Goal: Task Accomplishment & Management: Manage account settings

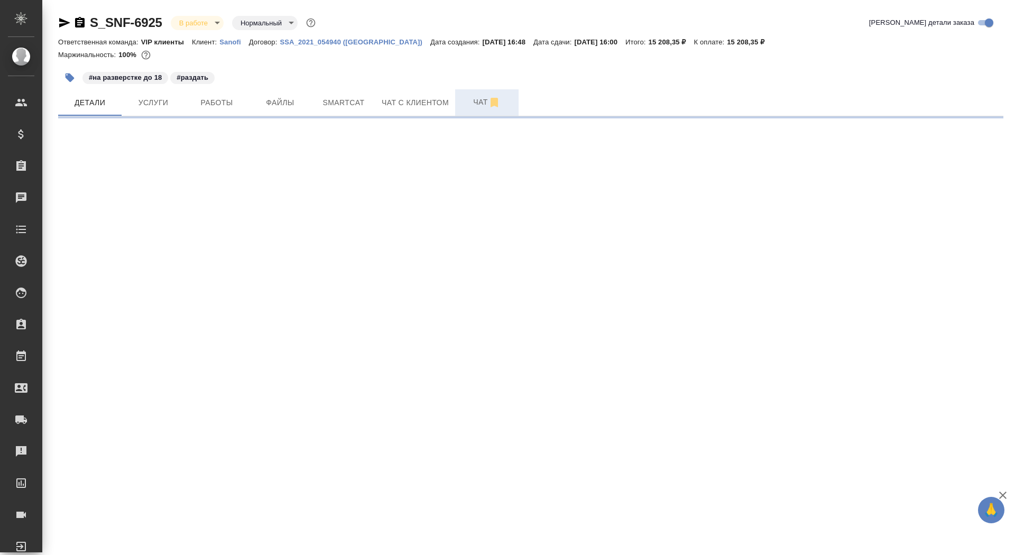
select select "RU"
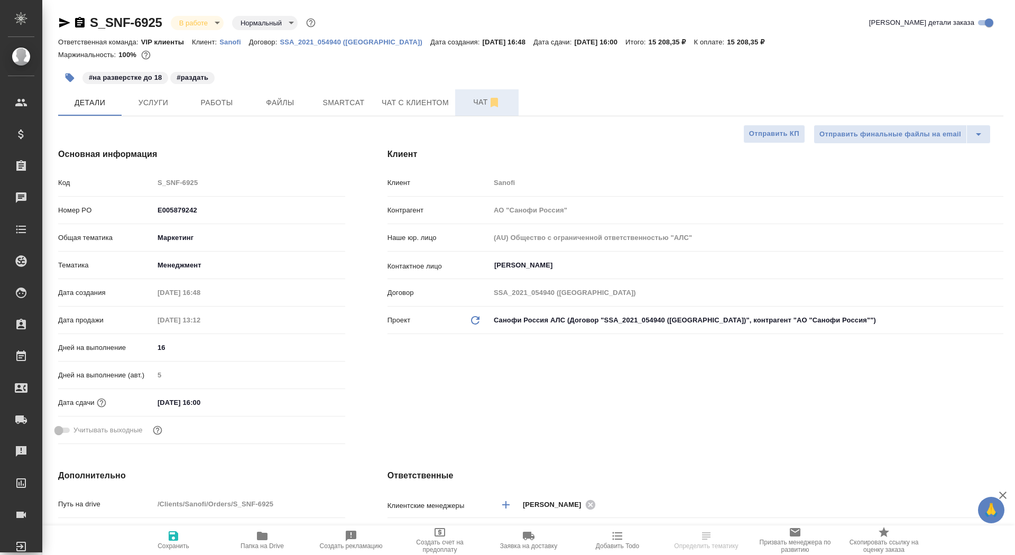
type input "[PERSON_NAME]"
type textarea "x"
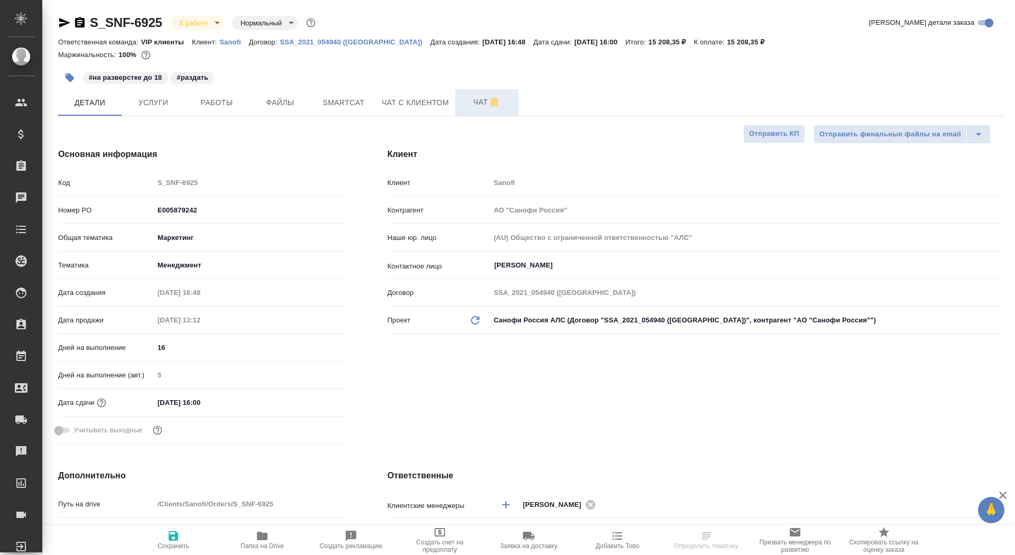
click at [470, 108] on span "Чат" at bounding box center [486, 102] width 51 height 13
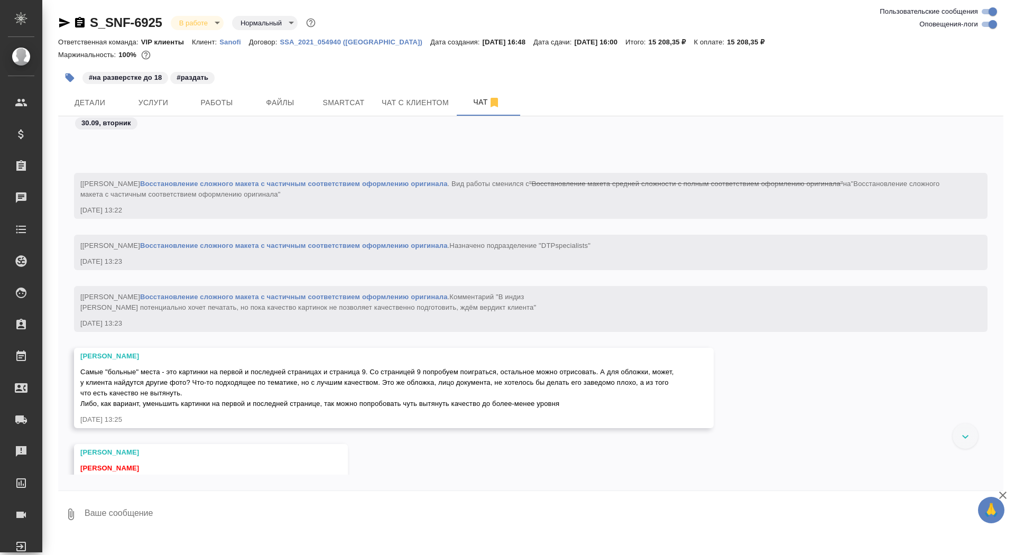
scroll to position [12697, 0]
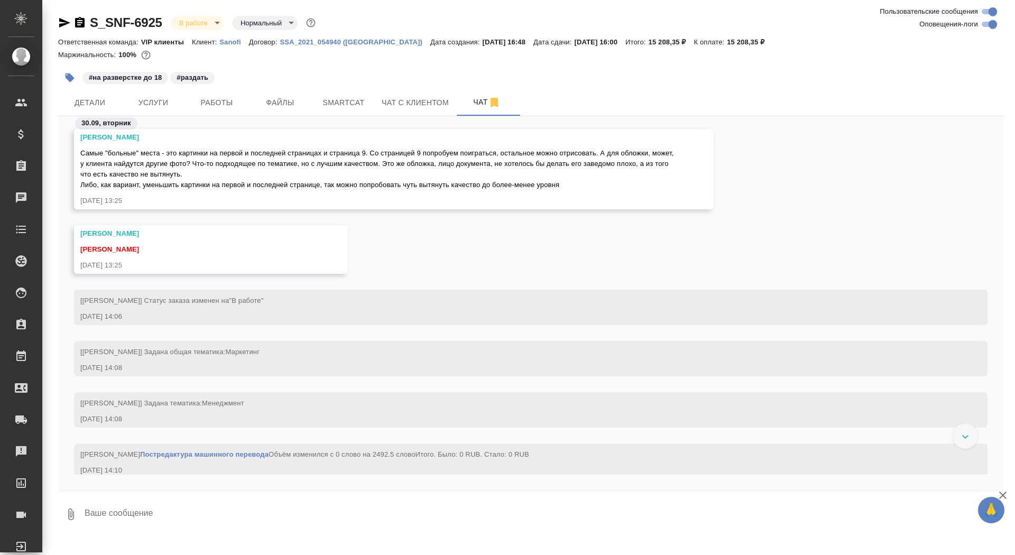
click at [79, 153] on div "Малофеева Екатерина Самые "больные" места - это картинки на первой и последней …" at bounding box center [394, 169] width 640 height 80
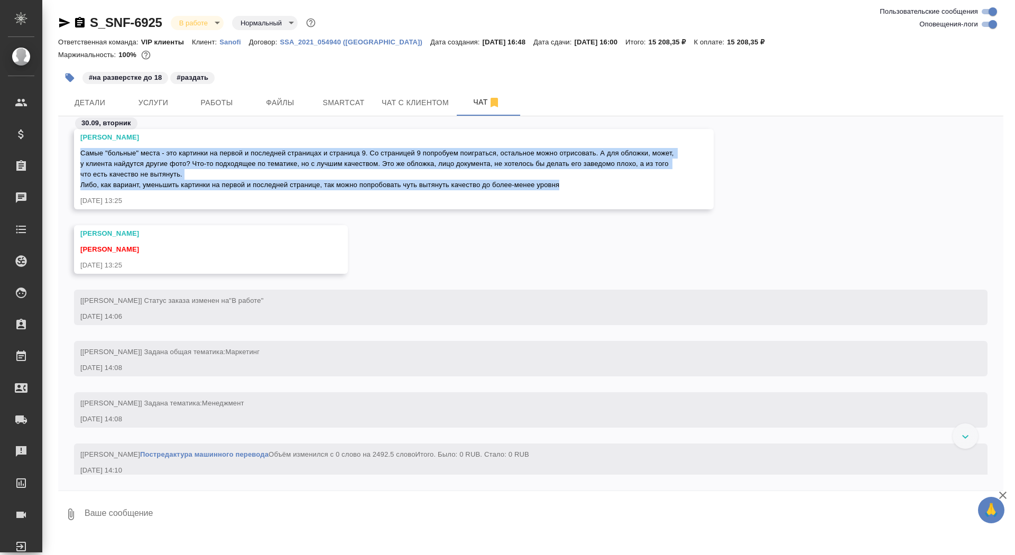
drag, startPoint x: 82, startPoint y: 152, endPoint x: 613, endPoint y: 185, distance: 532.2
click at [613, 185] on div "Самые "больные" места - это картинки на первой и последней страницах и страница…" at bounding box center [378, 167] width 596 height 45
copy span "Самые "больные" места - это картинки на первой и последней страницах и страница…"
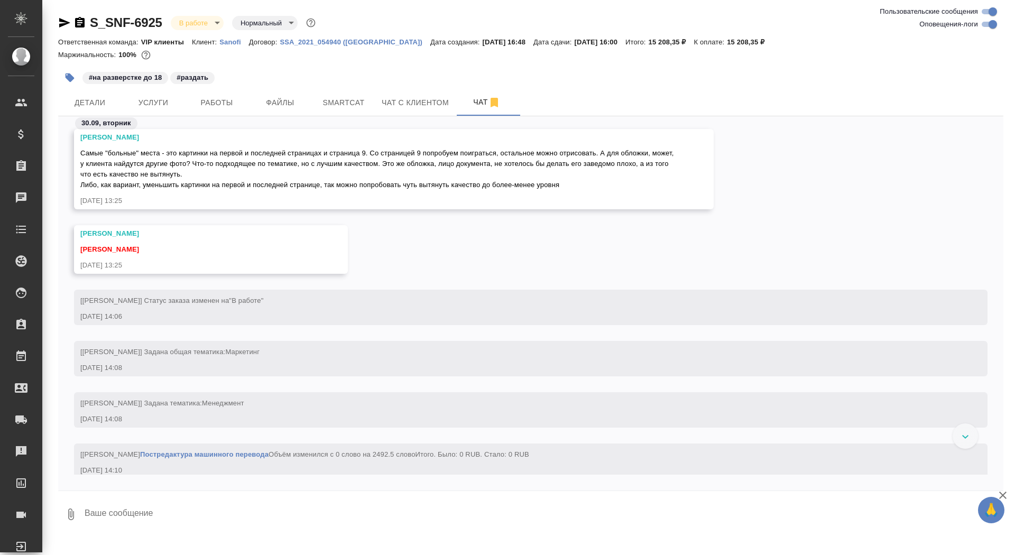
click at [347, 507] on textarea at bounding box center [544, 514] width 920 height 36
type textarea "спасибо, унесла клиенту"
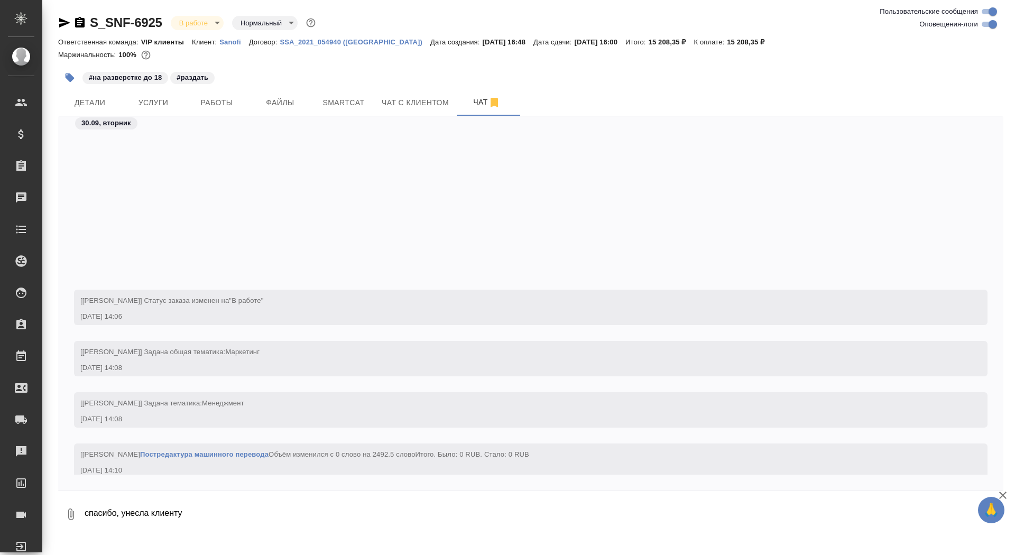
scroll to position [12932, 0]
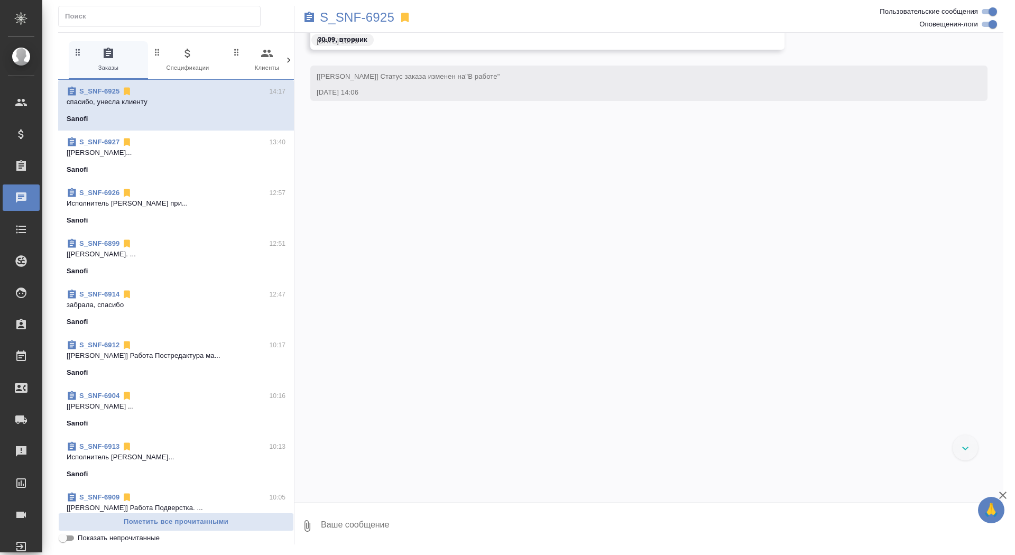
scroll to position [13350, 0]
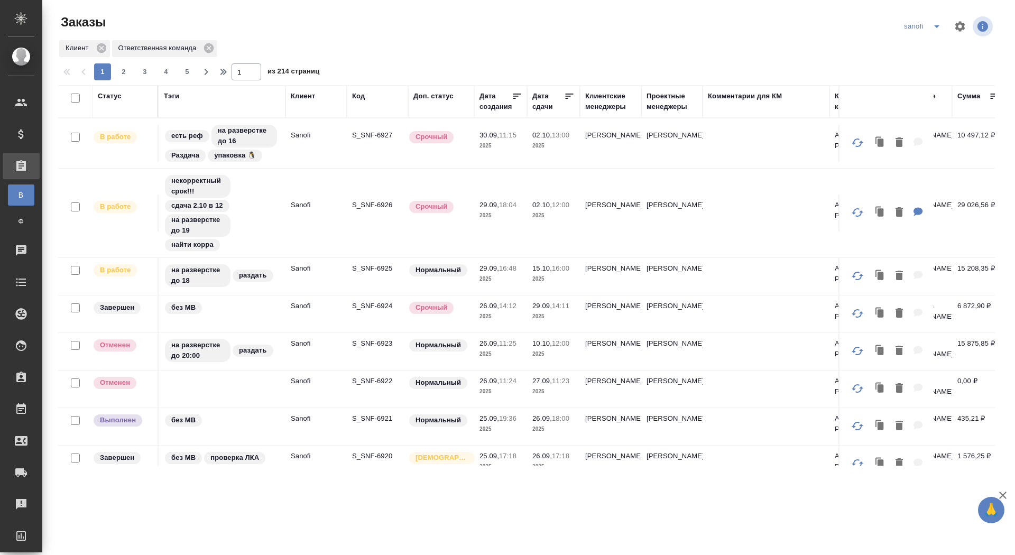
click at [109, 97] on div "Статус" at bounding box center [110, 96] width 24 height 11
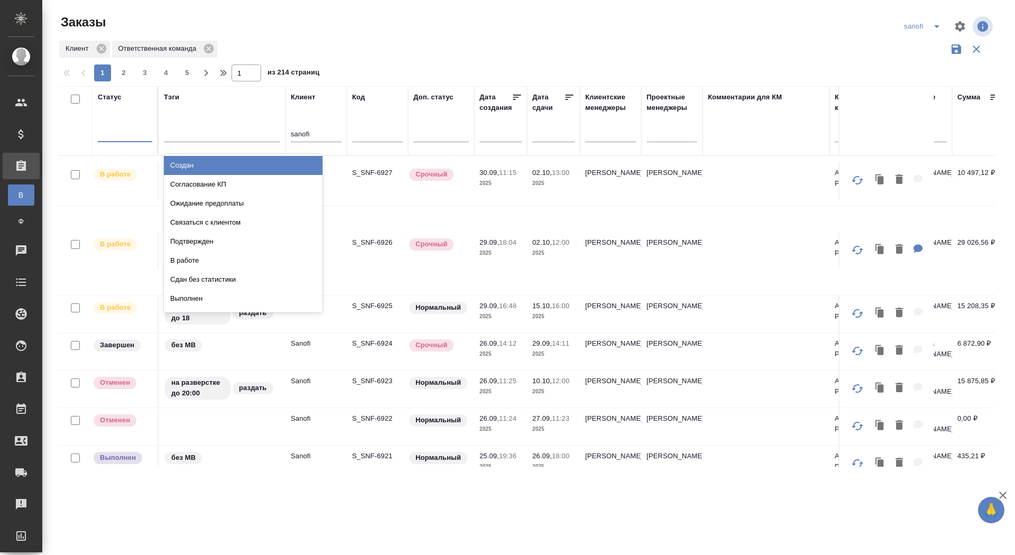
click at [122, 131] on div at bounding box center [125, 131] width 54 height 15
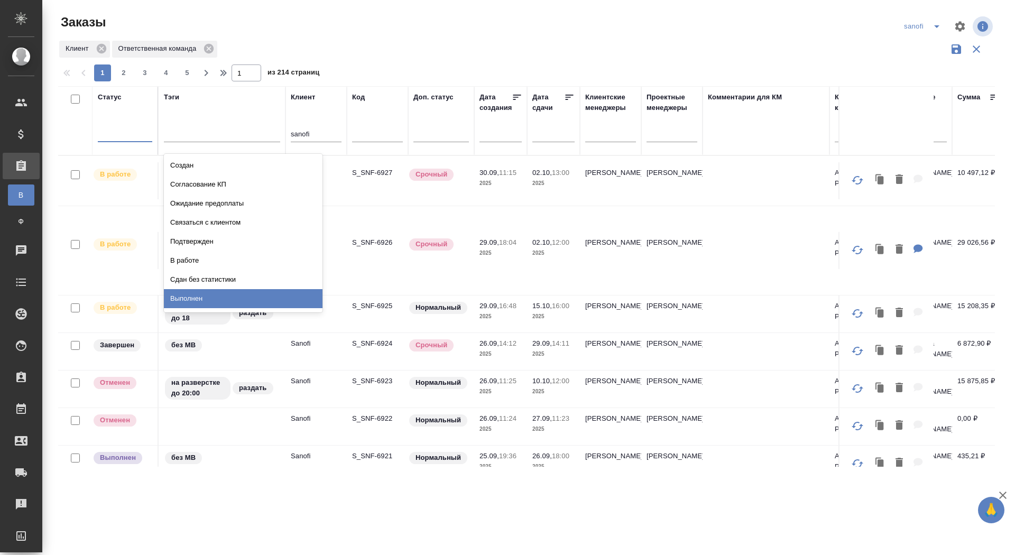
click at [236, 291] on div "Выполнен" at bounding box center [243, 298] width 159 height 19
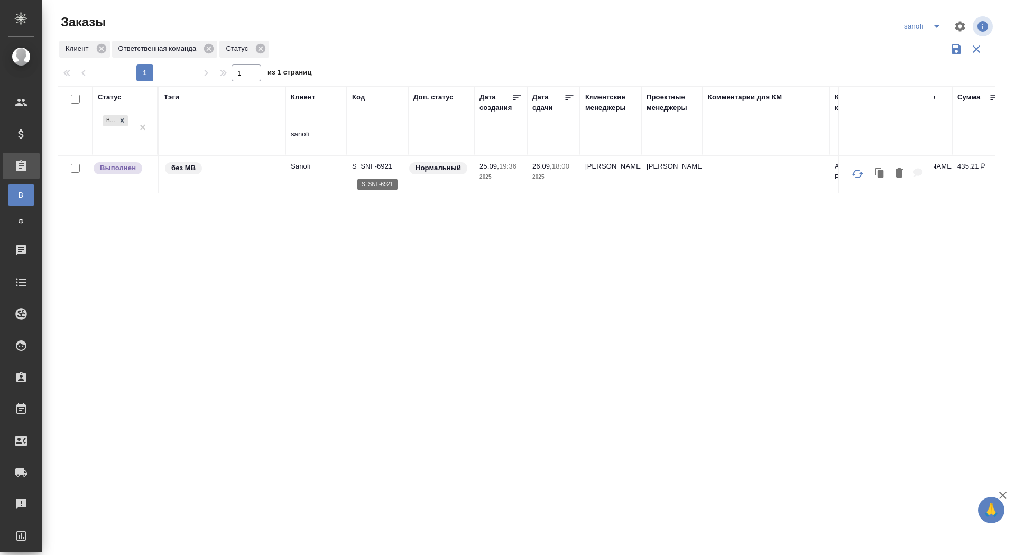
click at [371, 169] on p "S_SNF-6921" at bounding box center [377, 166] width 51 height 11
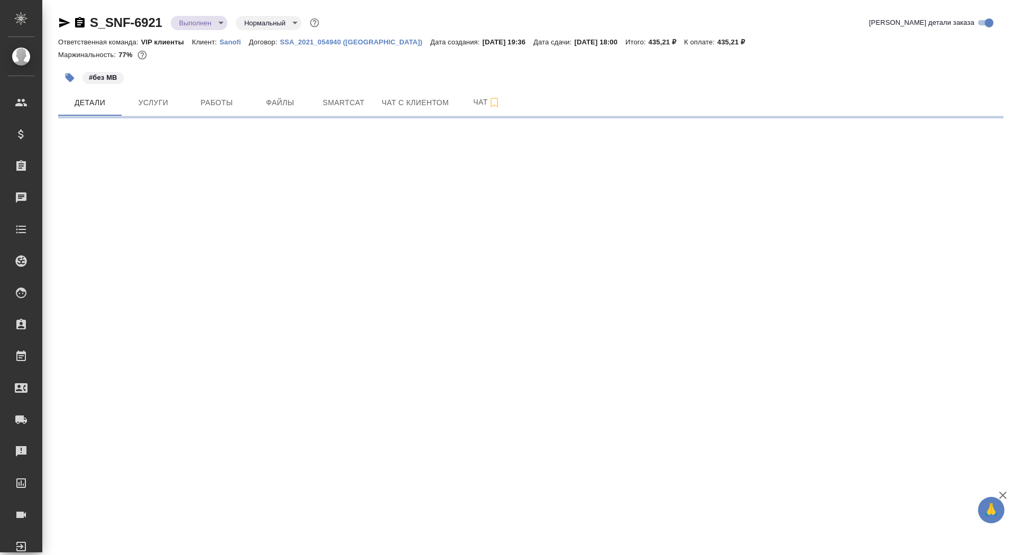
select select "RU"
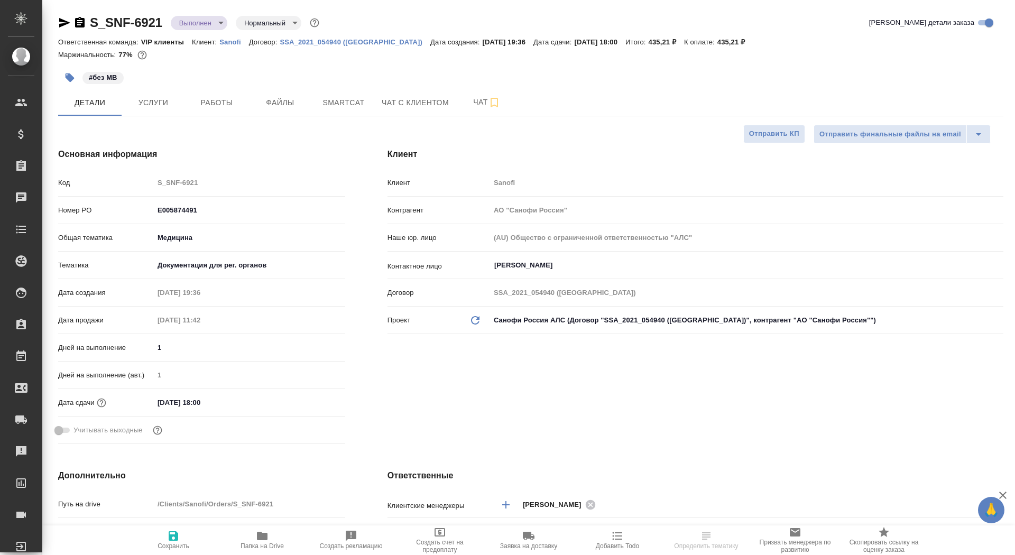
type textarea "x"
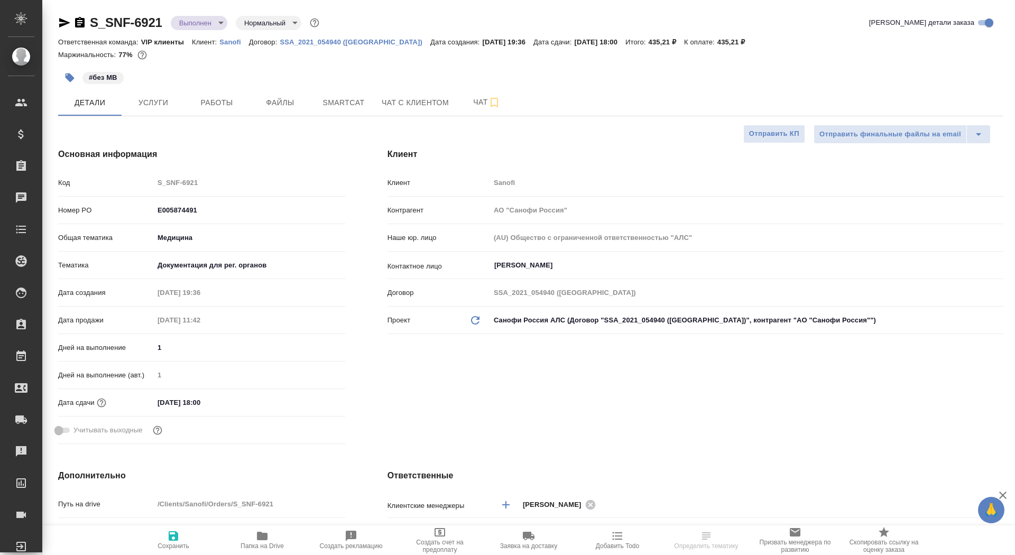
type textarea "x"
click at [471, 102] on span "Чат" at bounding box center [486, 102] width 51 height 13
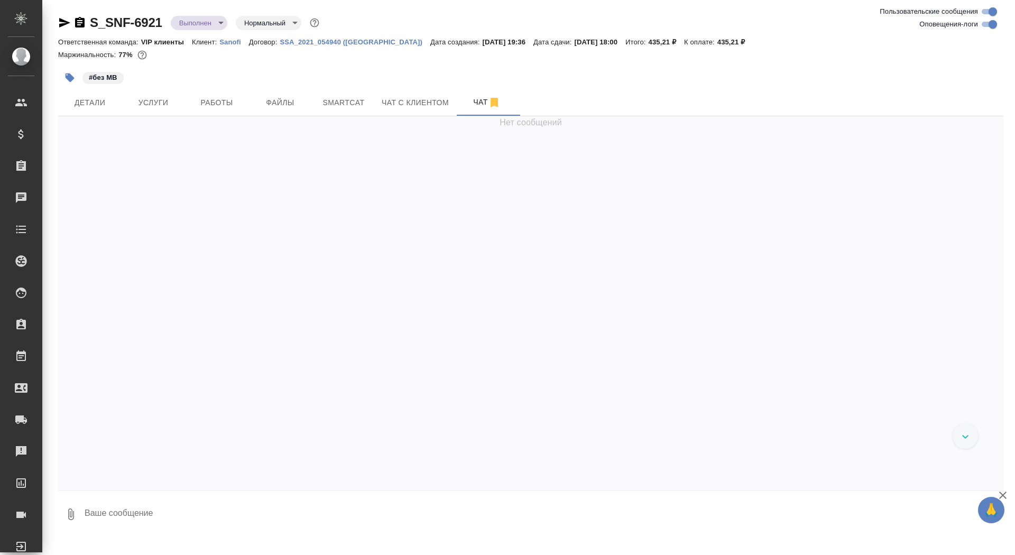
scroll to position [19384, 0]
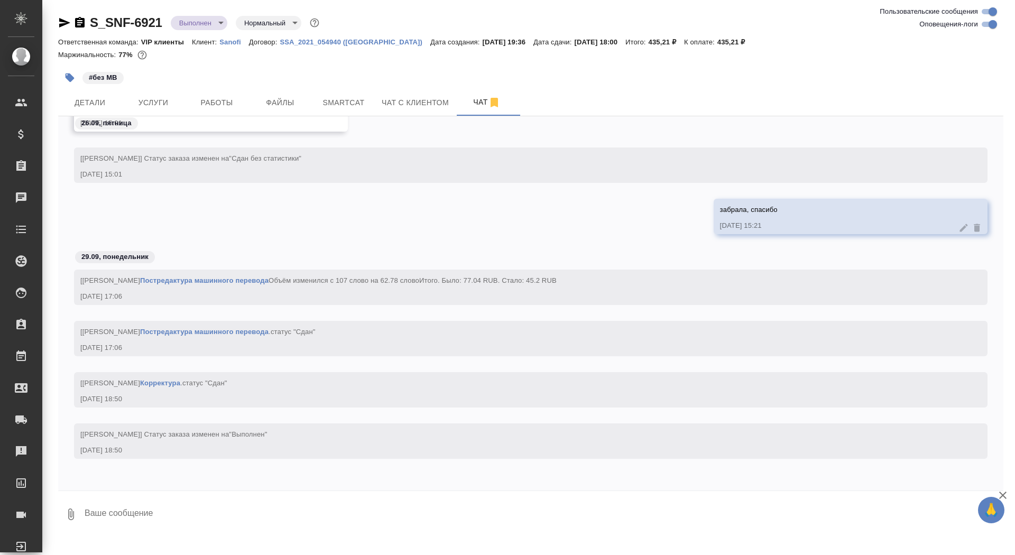
click at [76, 31] on div "S_SNF-6921 Выполнен completed Нормальный normal" at bounding box center [189, 22] width 263 height 17
click at [77, 17] on icon "button" at bounding box center [79, 22] width 13 height 13
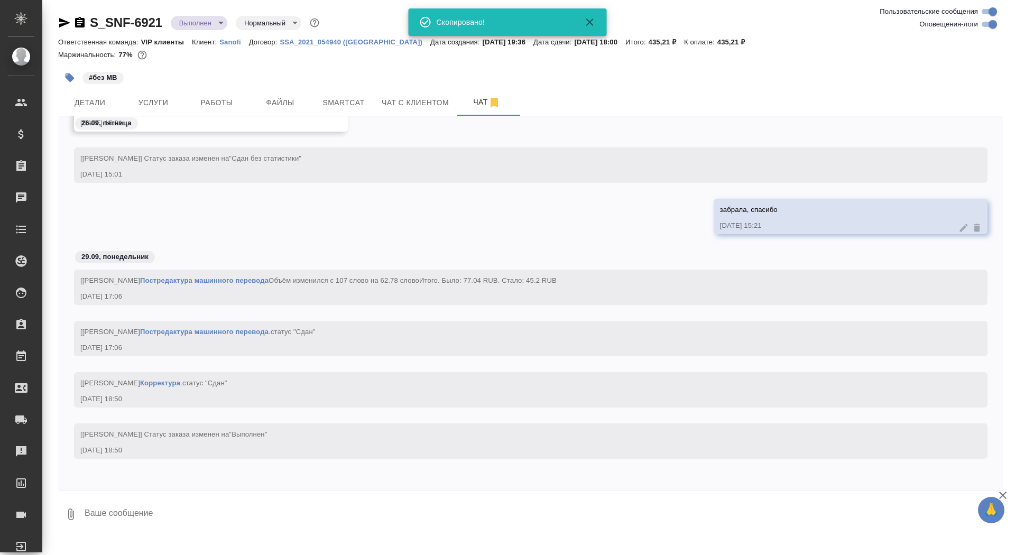
click at [205, 31] on div "S_SNF-6921 Выполнен completed Нормальный normal" at bounding box center [530, 24] width 945 height 21
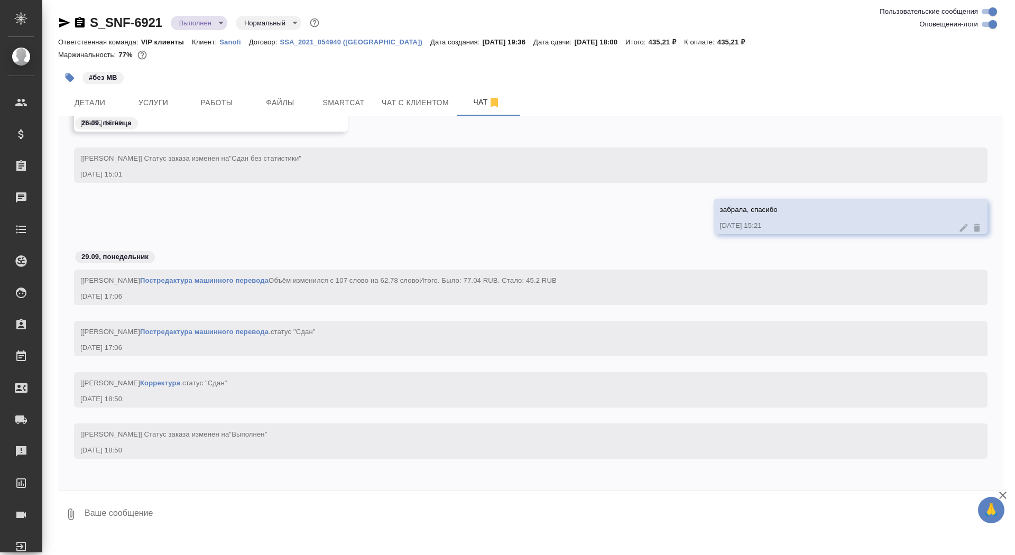
click at [203, 31] on div "S_SNF-6921 Выполнен completed Нормальный normal" at bounding box center [530, 24] width 945 height 21
click at [203, 20] on body "🙏 .cls-1 fill:#fff; AWATERA Saydasheva Dilyara Клиенты Спецификации Заказы 0 Ча…" at bounding box center [507, 277] width 1015 height 555
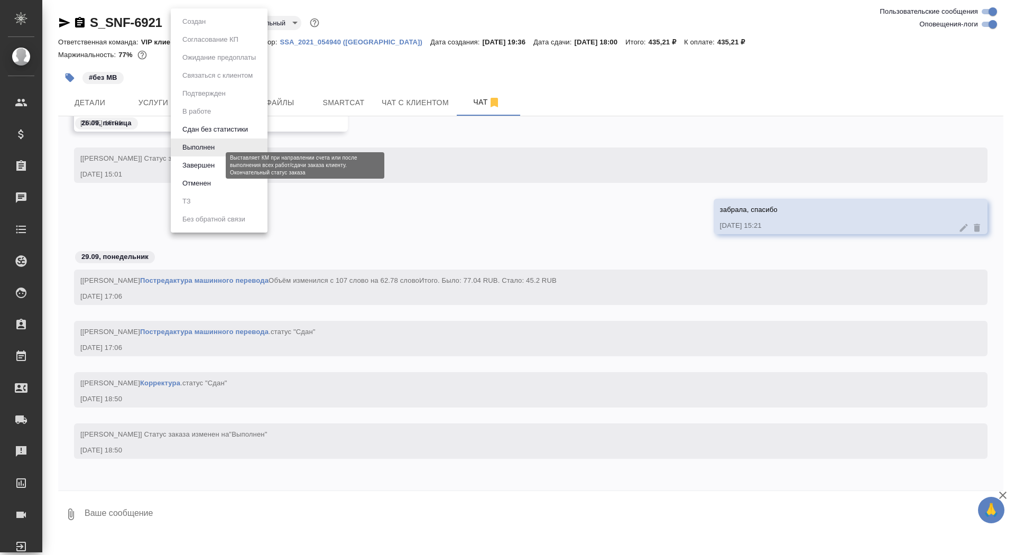
click at [220, 166] on li "Завершен" at bounding box center [219, 165] width 97 height 18
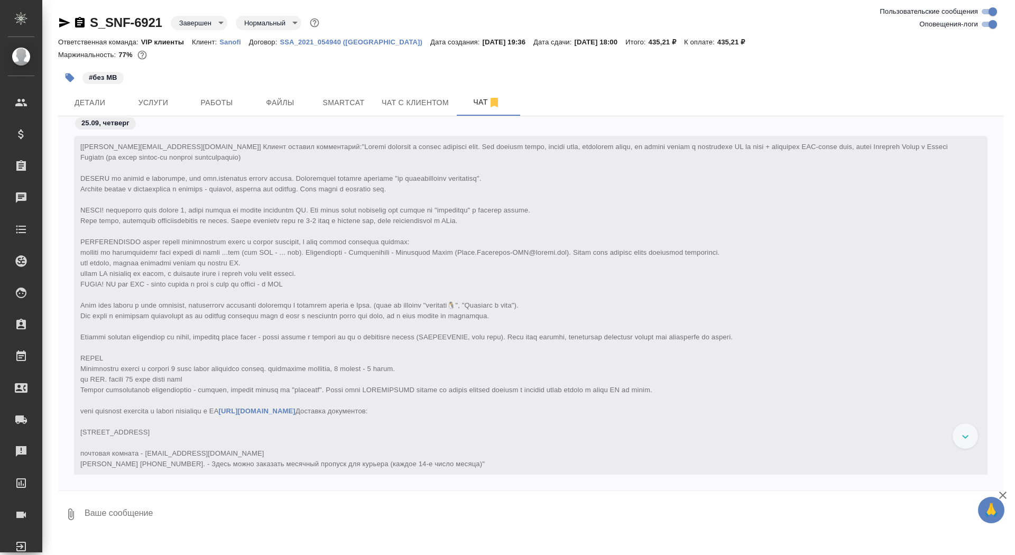
scroll to position [19802, 0]
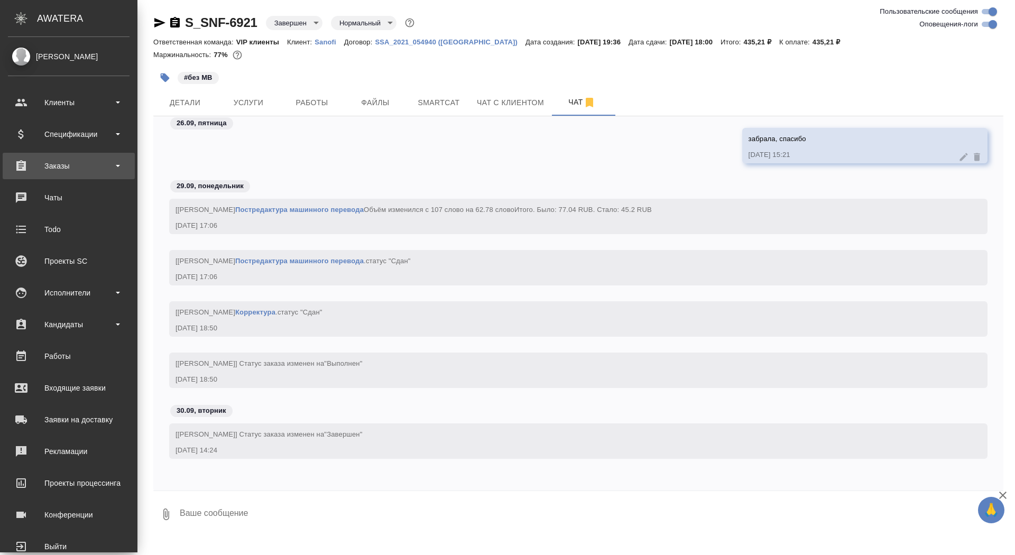
click at [35, 159] on div "Заказы" at bounding box center [69, 166] width 122 height 16
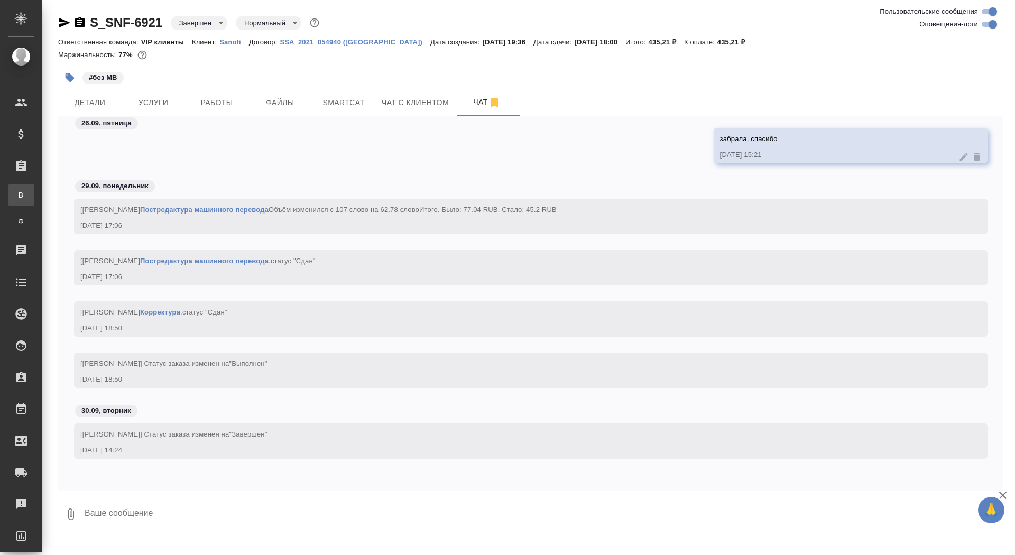
click at [34, 200] on link "В Все заказы" at bounding box center [21, 194] width 26 height 21
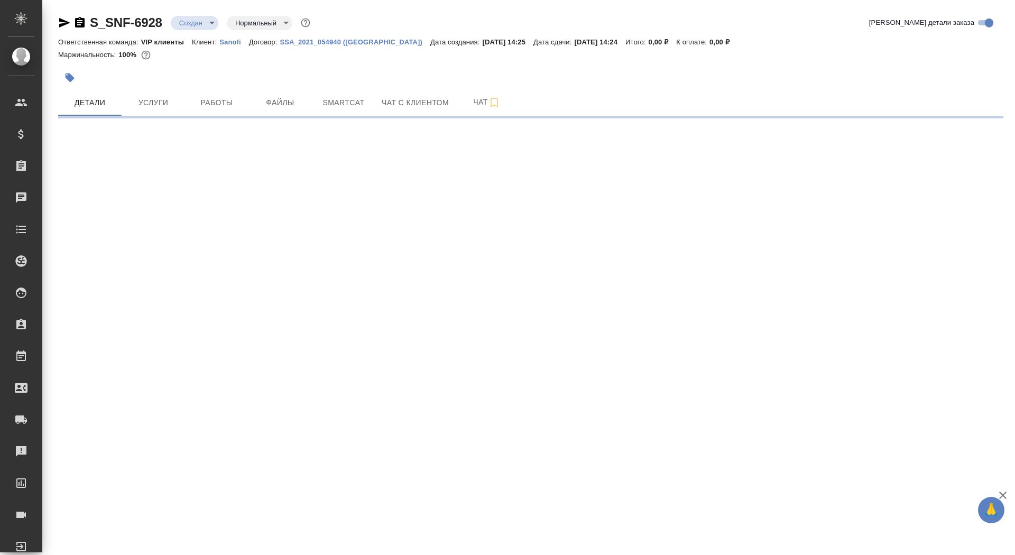
select select "RU"
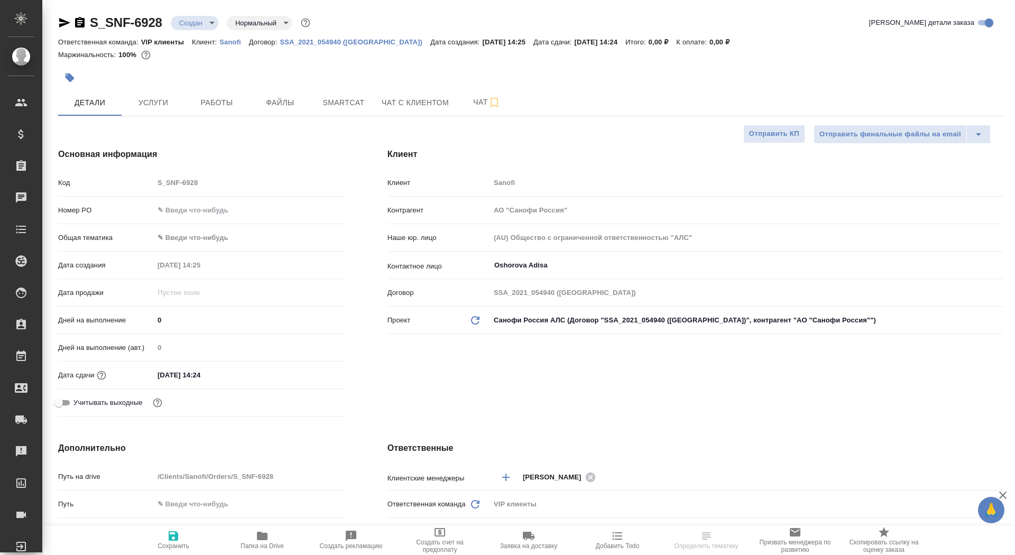
type textarea "x"
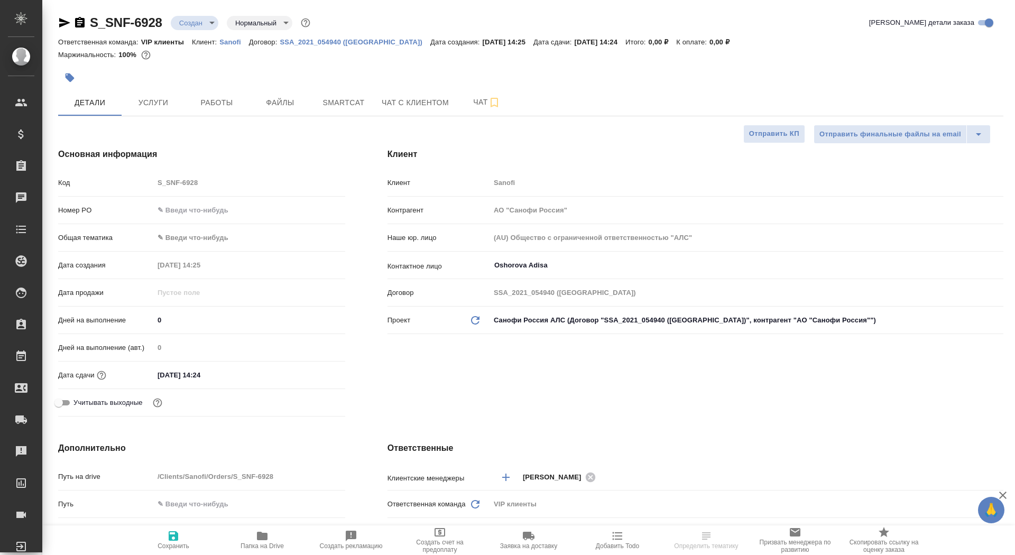
type textarea "x"
drag, startPoint x: 170, startPoint y: 317, endPoint x: 154, endPoint y: 317, distance: 15.9
click at [154, 317] on input "0" at bounding box center [249, 319] width 190 height 15
type input "2"
type textarea "x"
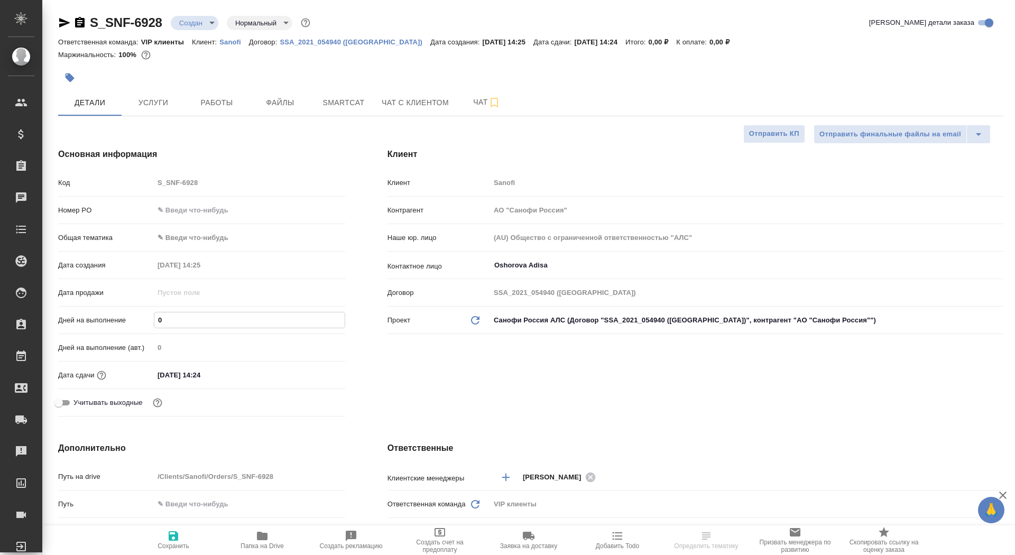
type textarea "x"
type input "2"
click at [169, 535] on icon "button" at bounding box center [174, 536] width 10 height 10
type textarea "x"
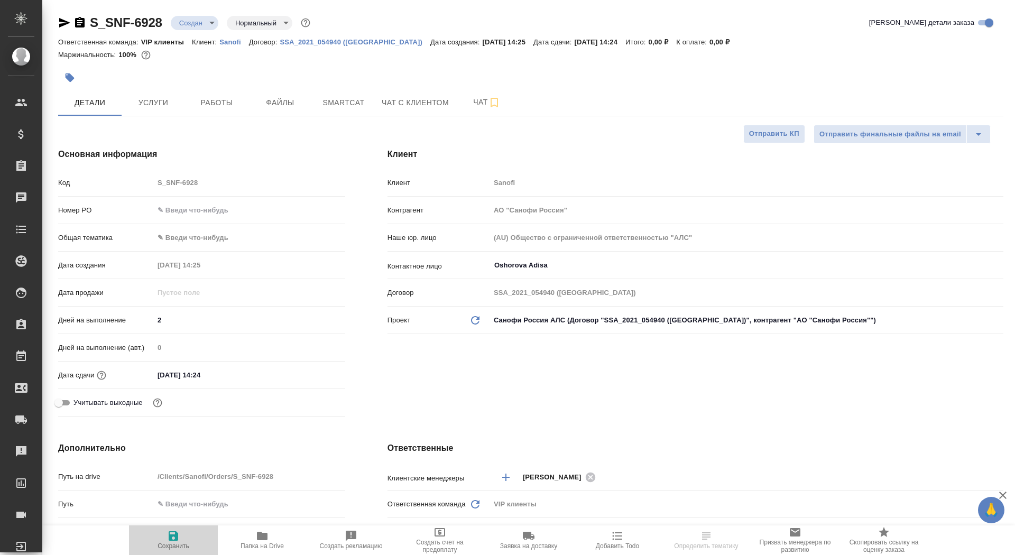
type textarea "x"
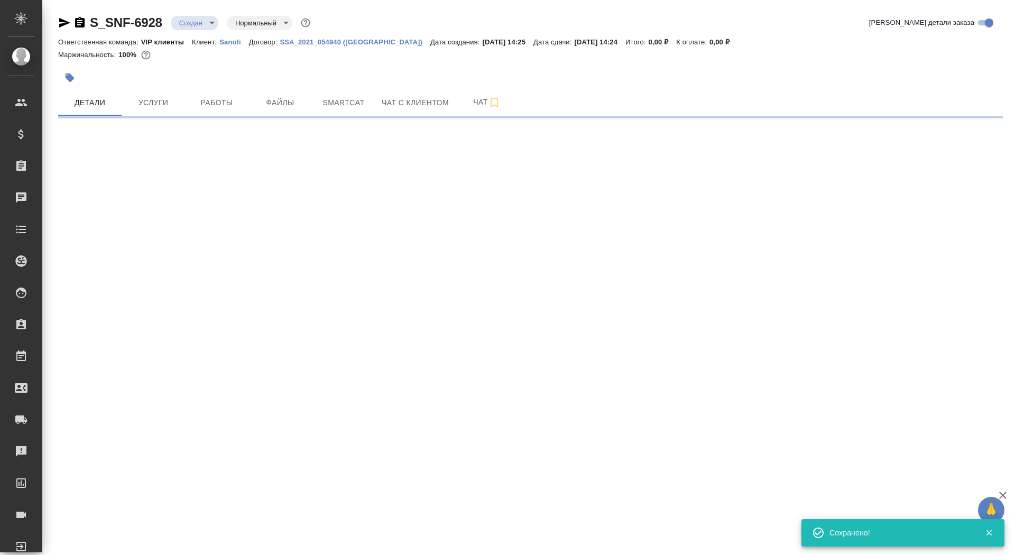
select select "RU"
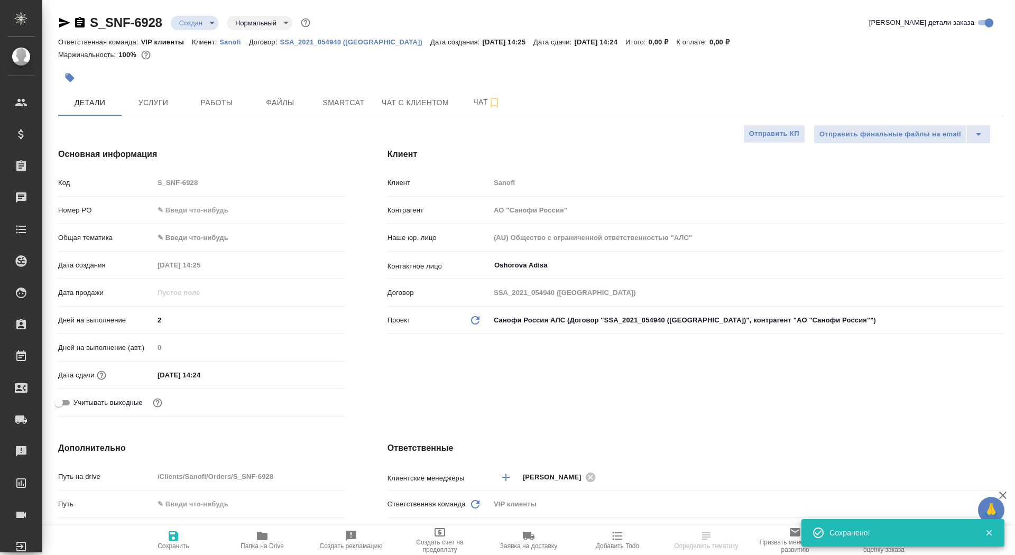
type textarea "x"
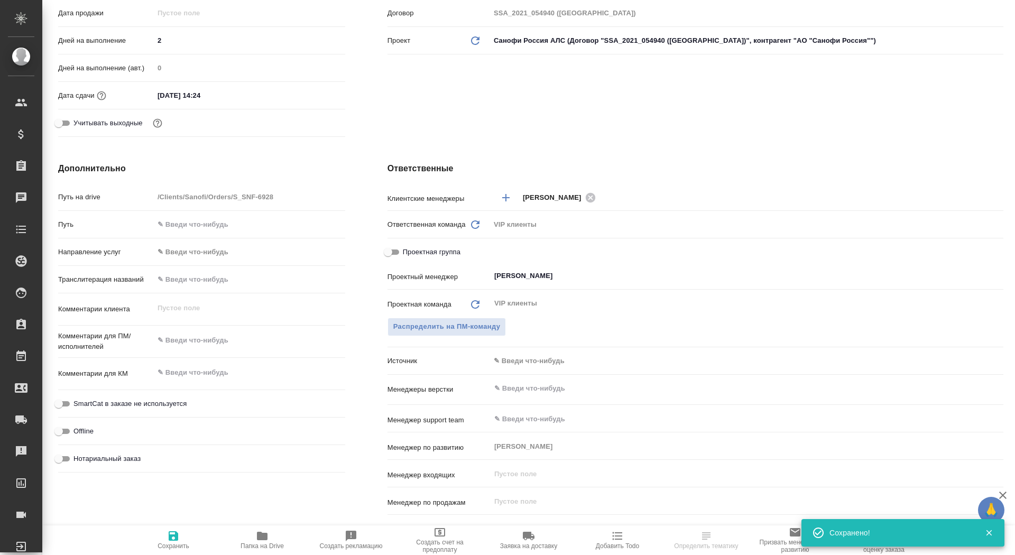
scroll to position [313, 0]
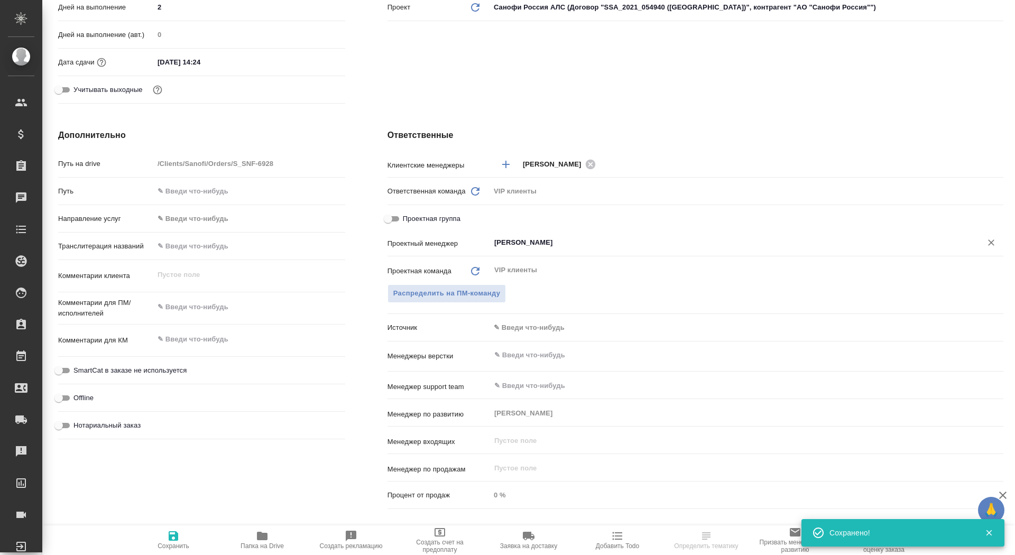
click at [511, 247] on input "[PERSON_NAME]" at bounding box center [728, 242] width 471 height 13
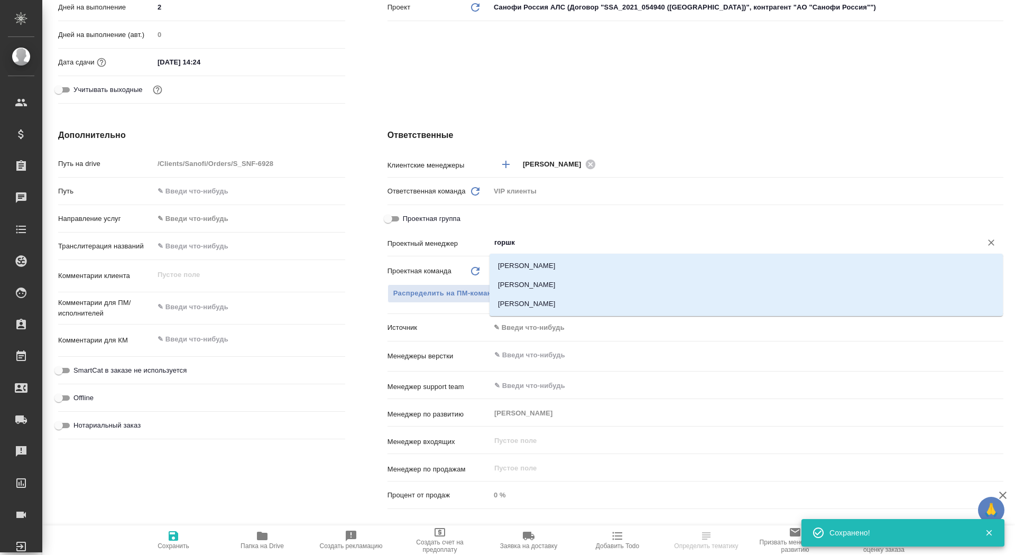
type input "горшко"
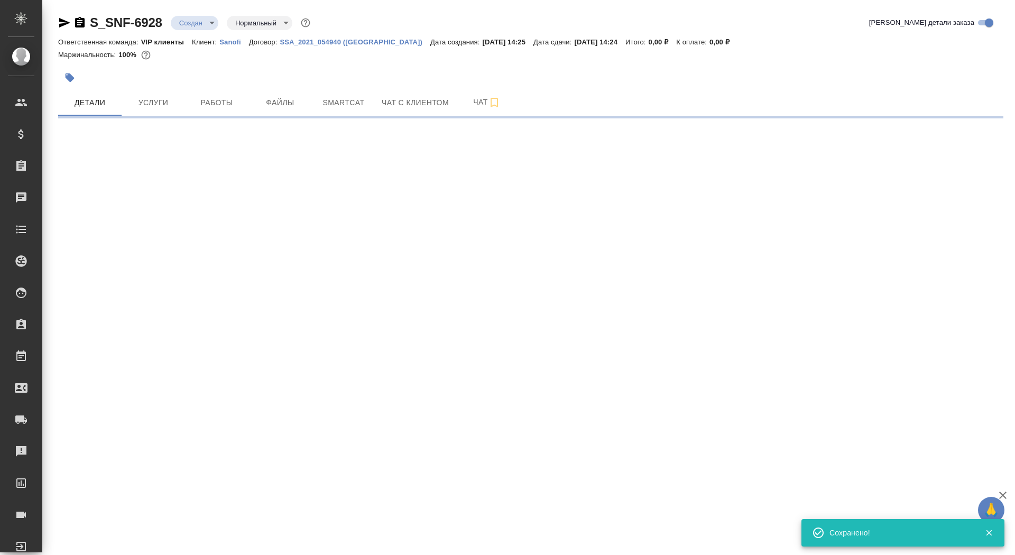
scroll to position [0, 0]
select select "RU"
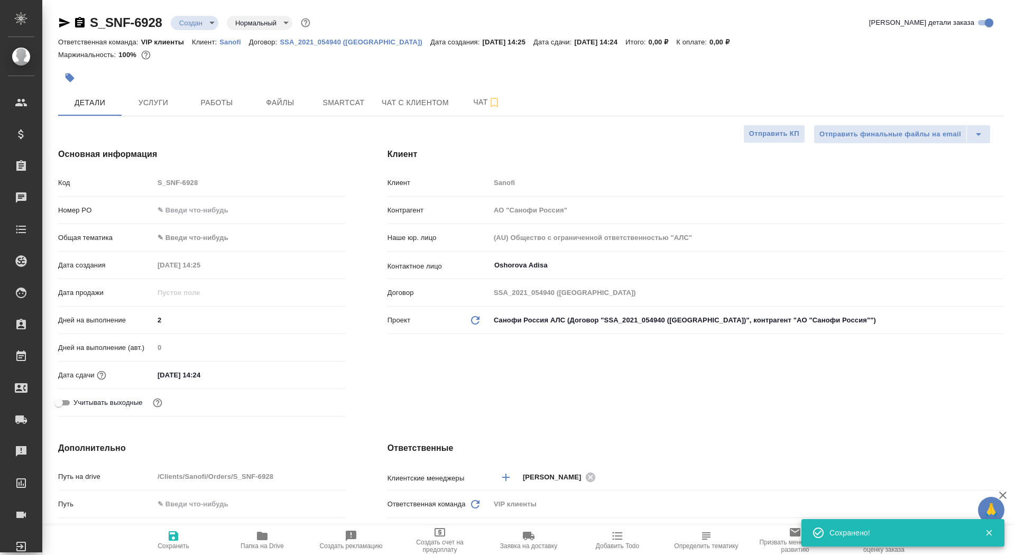
type textarea "x"
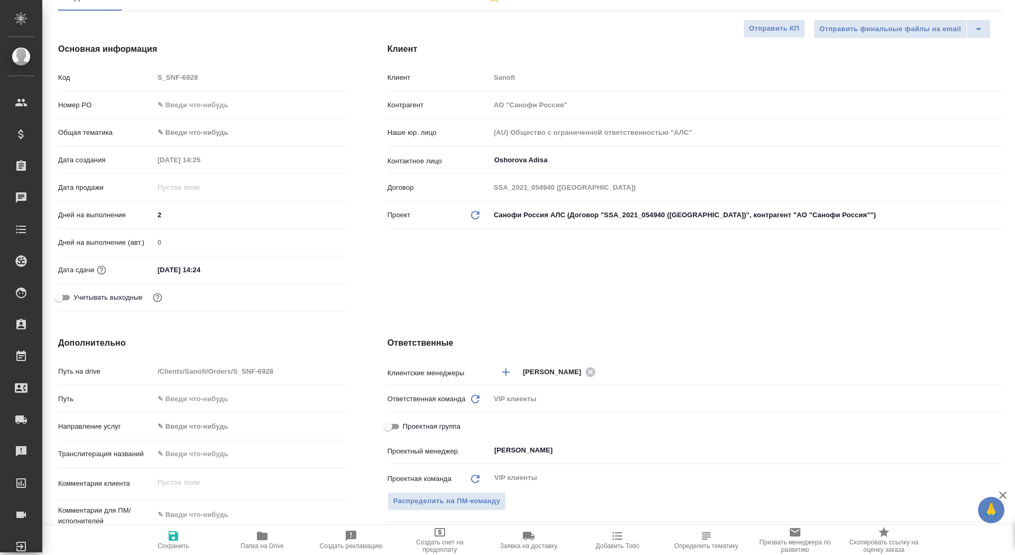
scroll to position [242, 0]
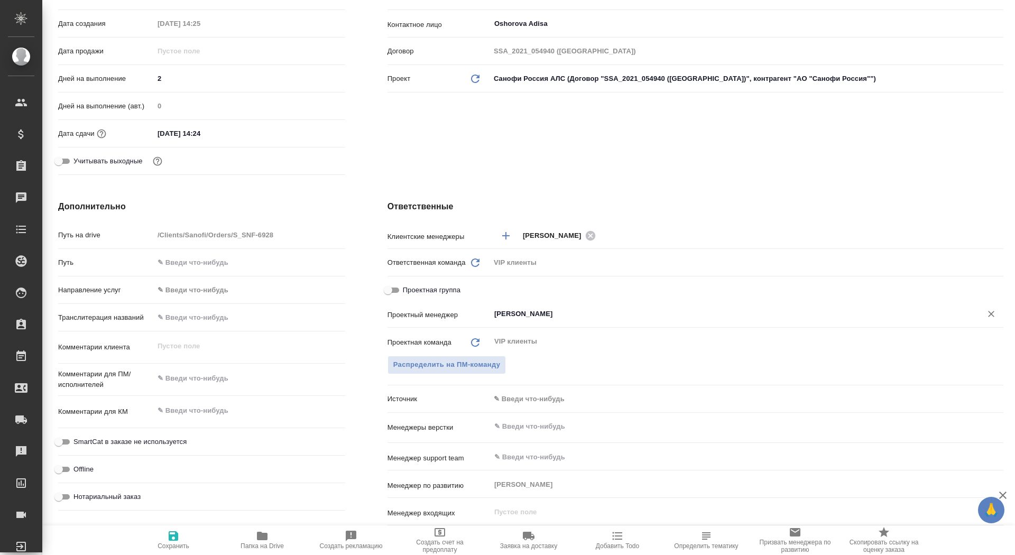
click at [533, 313] on input "[PERSON_NAME]" at bounding box center [728, 314] width 471 height 13
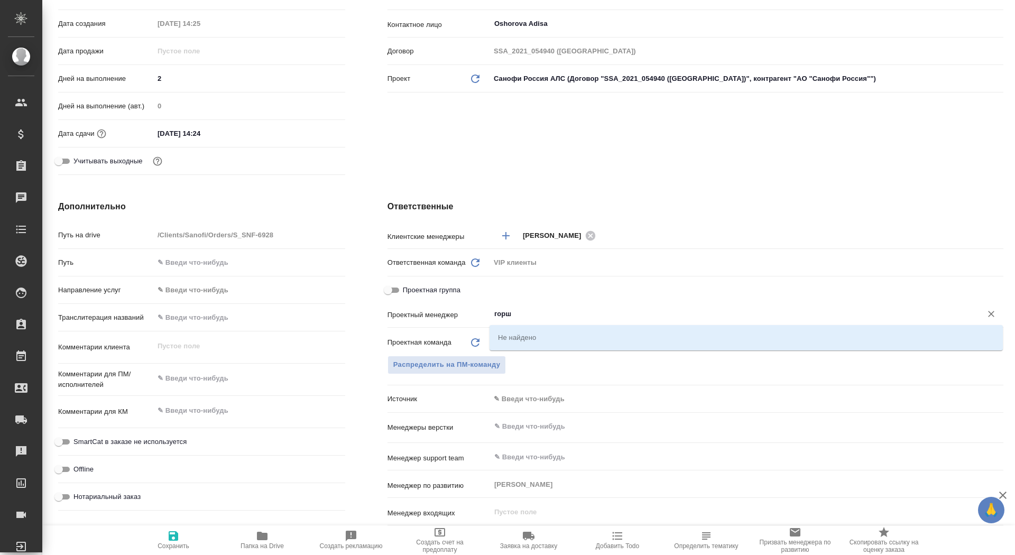
type input "горшк"
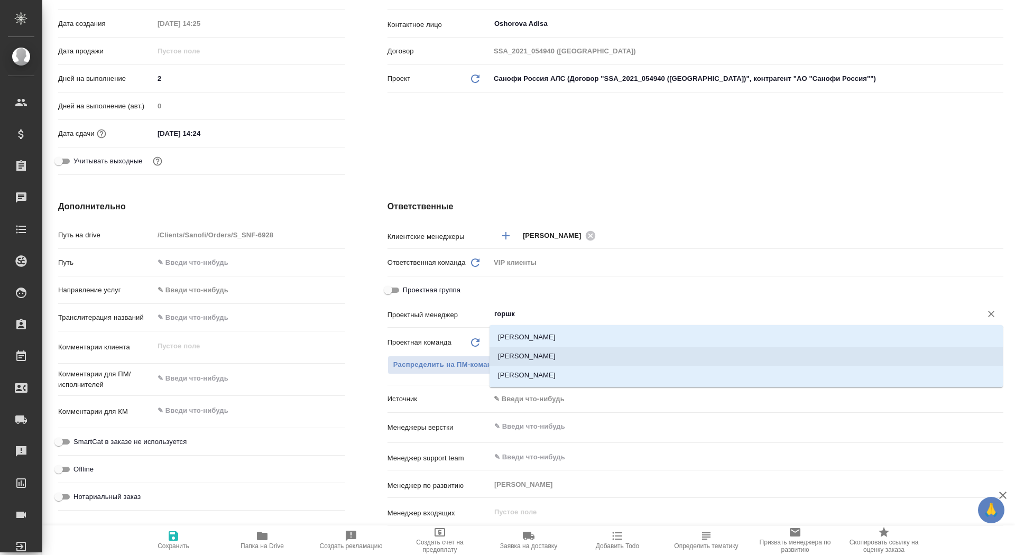
click at [540, 347] on li "[PERSON_NAME]" at bounding box center [745, 356] width 513 height 19
type textarea "x"
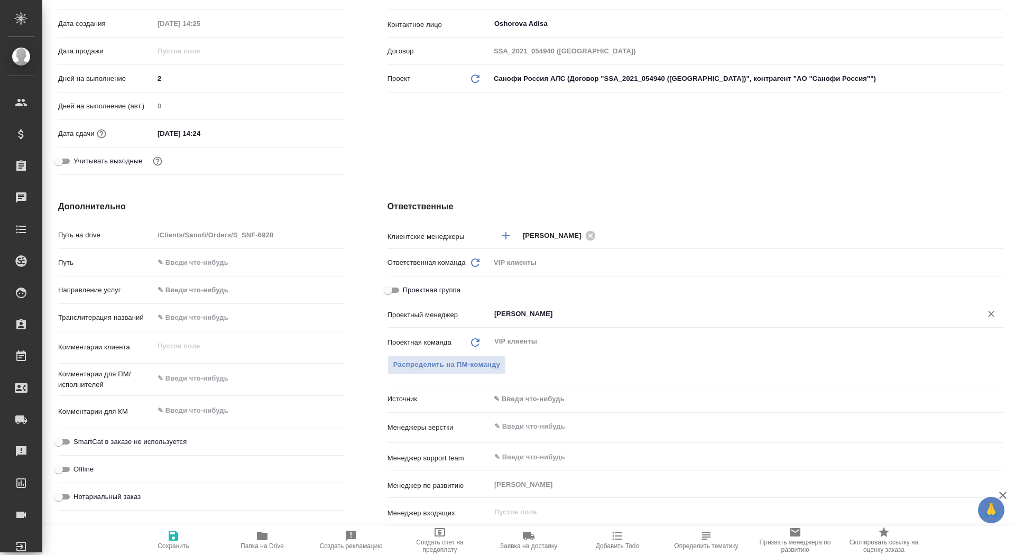
type input "[PERSON_NAME]"
click at [187, 543] on span "Сохранить" at bounding box center [174, 545] width 32 height 7
type textarea "x"
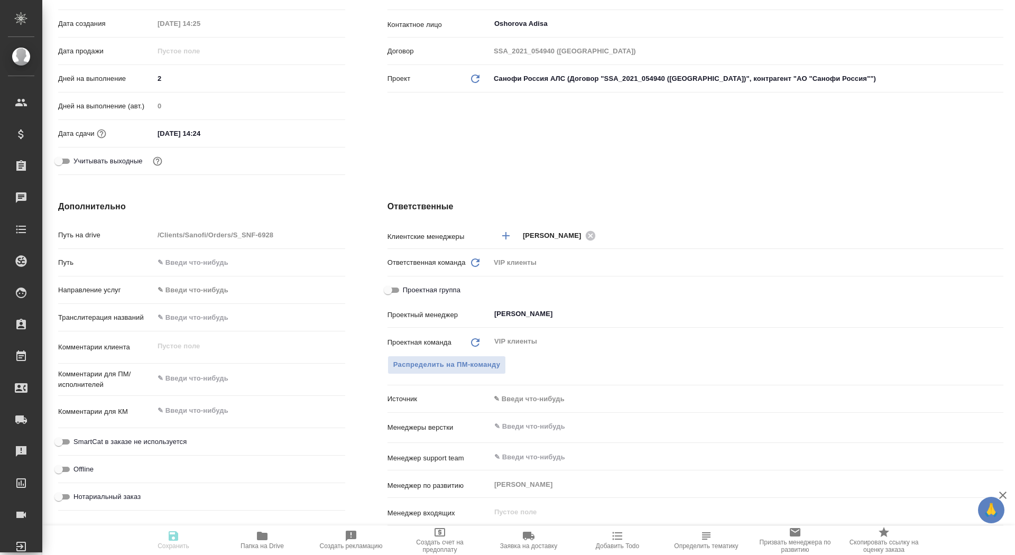
type textarea "x"
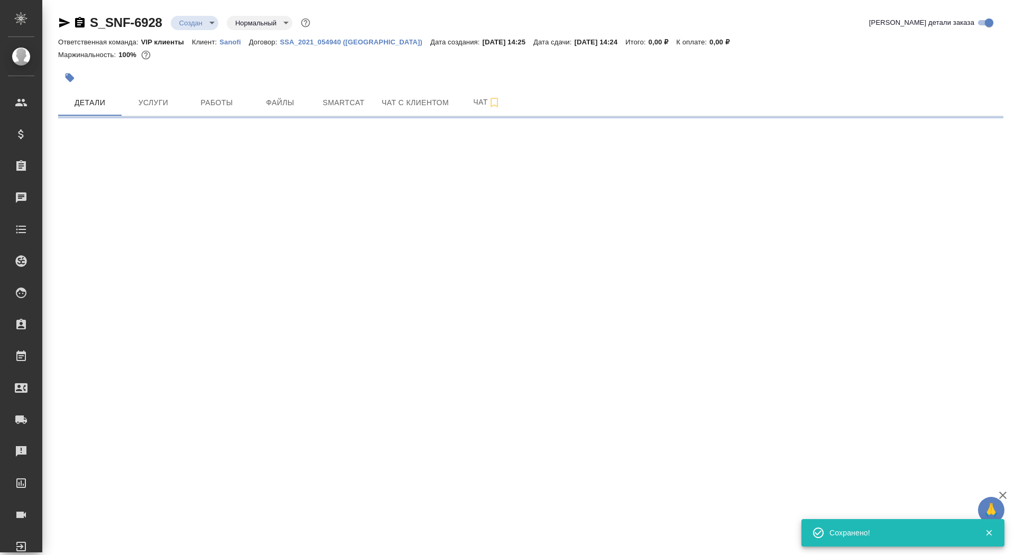
scroll to position [0, 0]
select select "RU"
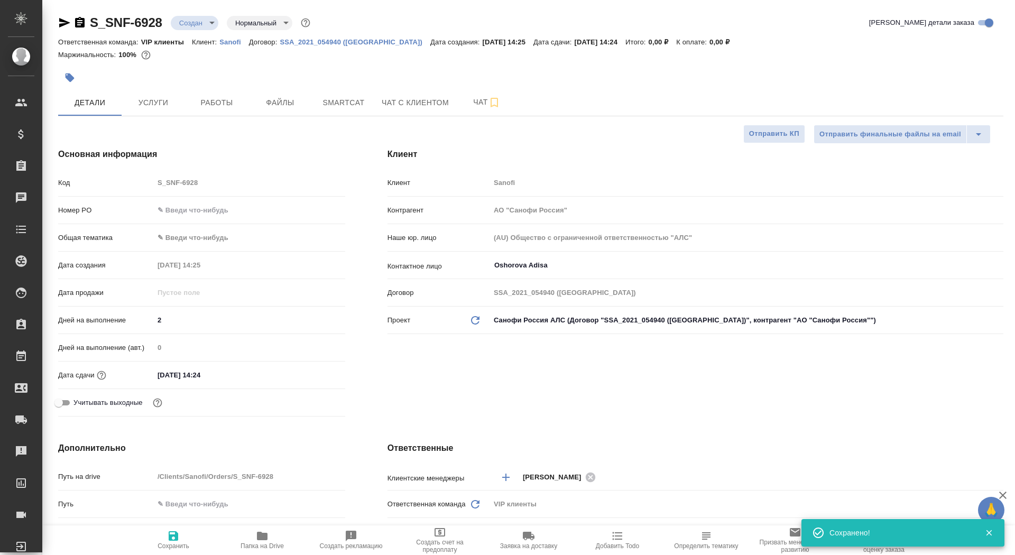
type textarea "x"
click at [261, 535] on icon "button" at bounding box center [262, 536] width 11 height 8
type textarea "x"
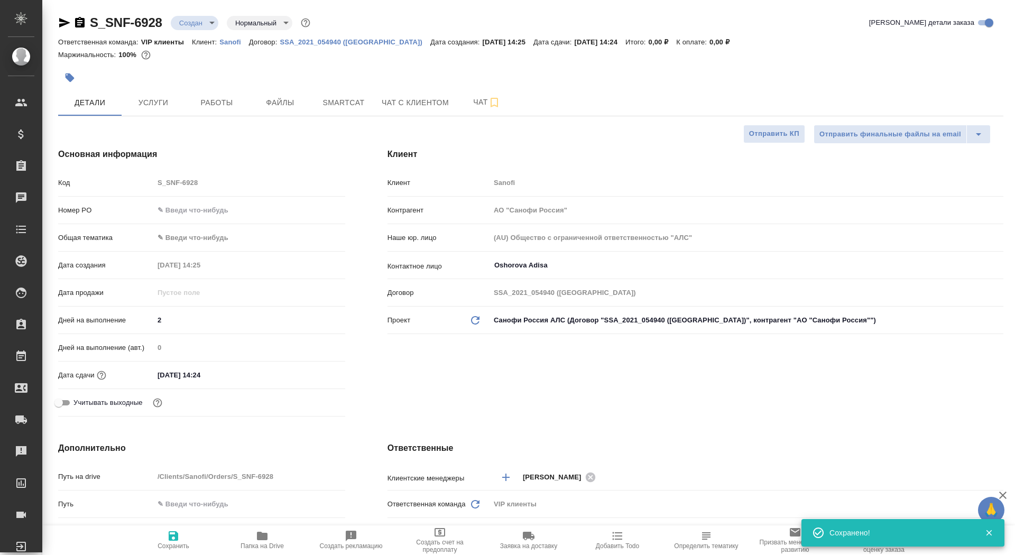
type textarea "x"
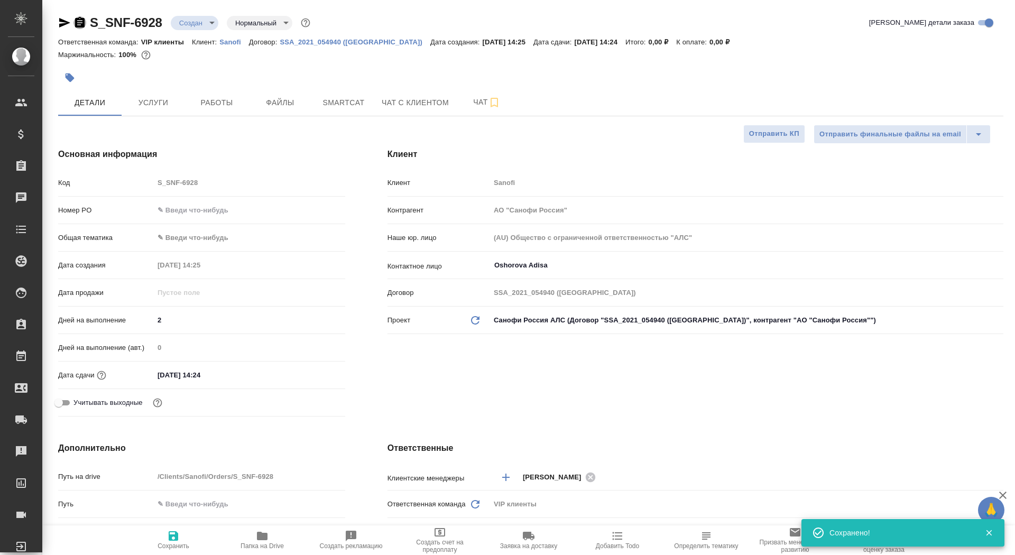
click at [83, 22] on icon "button" at bounding box center [80, 22] width 10 height 11
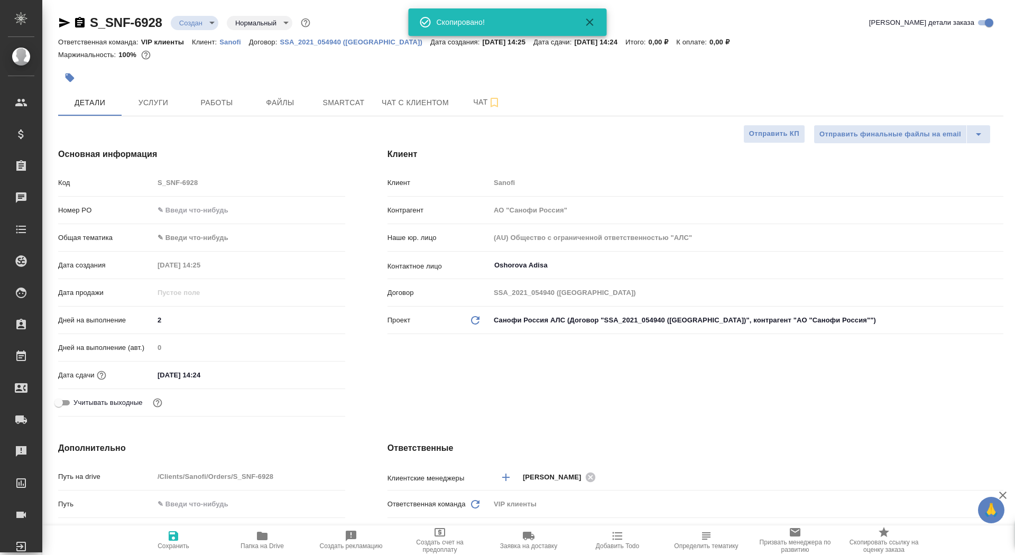
type textarea "x"
